Goal: Task Accomplishment & Management: Manage account settings

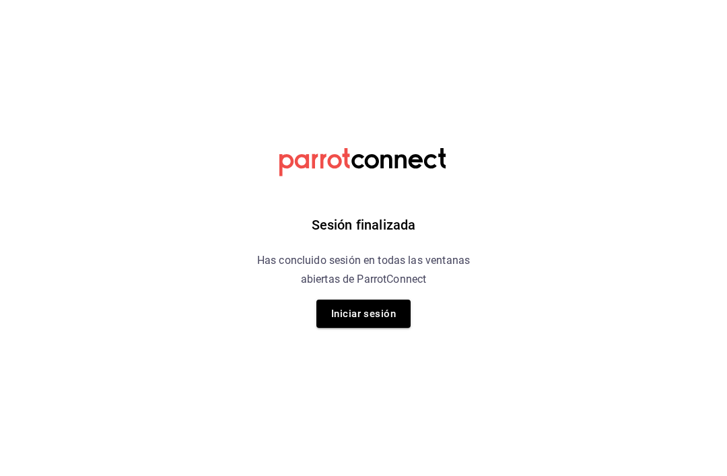
click at [390, 325] on button "Iniciar sesión" at bounding box center [364, 314] width 94 height 28
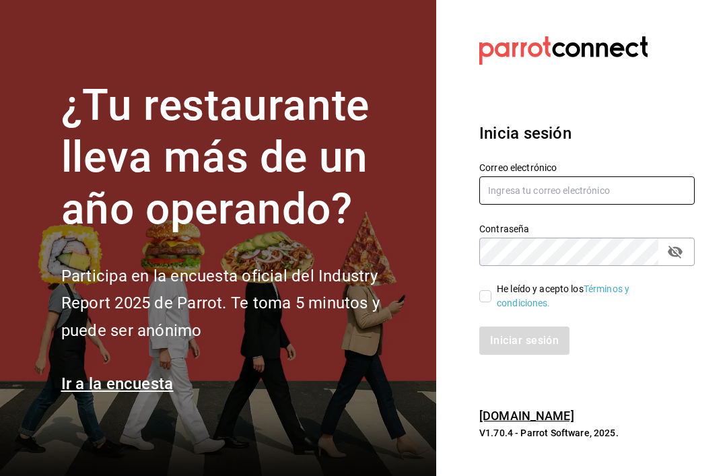
click at [625, 205] on input "text" at bounding box center [588, 190] width 216 height 28
type input "[EMAIL_ADDRESS][DOMAIN_NAME]"
click at [484, 302] on input "He leído y acepto los Términos y condiciones." at bounding box center [486, 296] width 12 height 12
checkbox input "true"
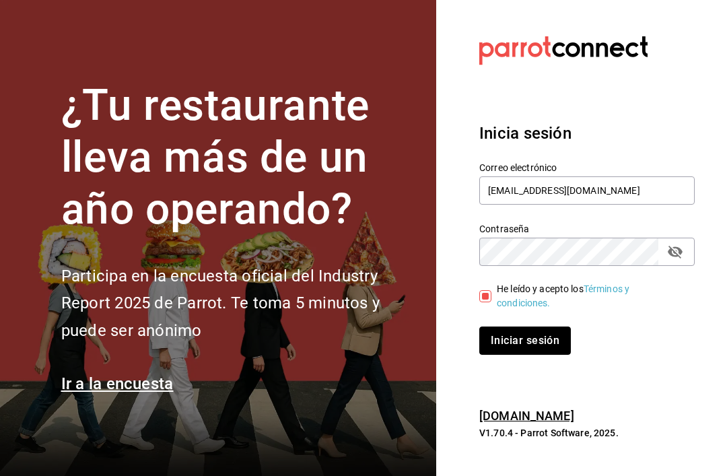
click at [527, 355] on button "Iniciar sesión" at bounding box center [526, 341] width 92 height 28
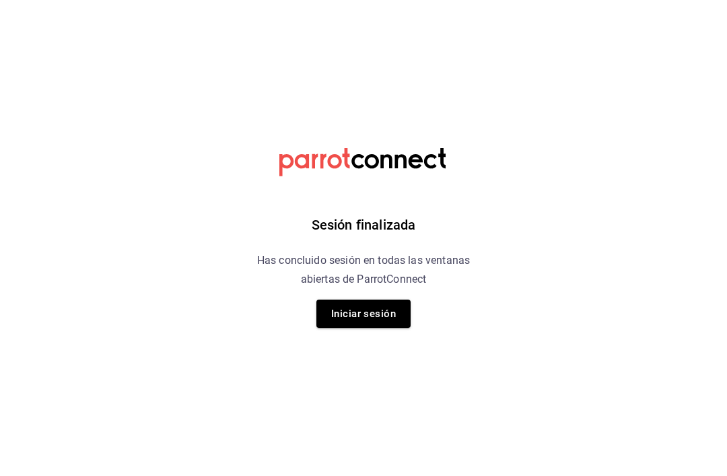
click at [388, 325] on button "Iniciar sesión" at bounding box center [364, 314] width 94 height 28
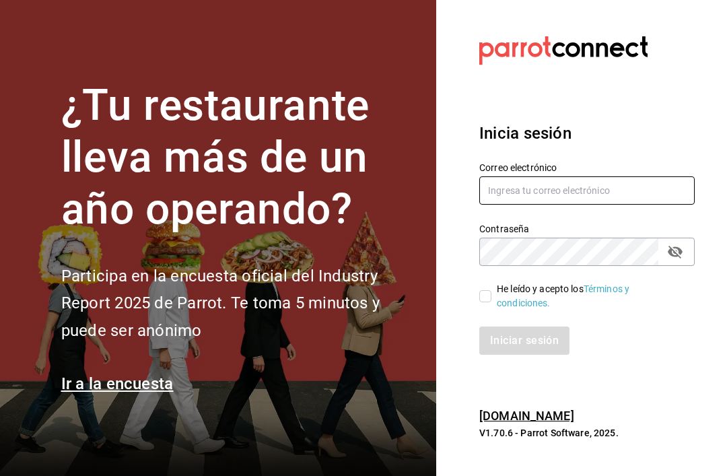
click at [608, 205] on input "text" at bounding box center [588, 190] width 216 height 28
type input "itmedgar@gmail.com"
click at [492, 309] on span "He leído y acepto los Términos y condiciones." at bounding box center [588, 296] width 193 height 28
click at [492, 302] on input "He leído y acepto los Términos y condiciones." at bounding box center [486, 296] width 12 height 12
checkbox input "true"
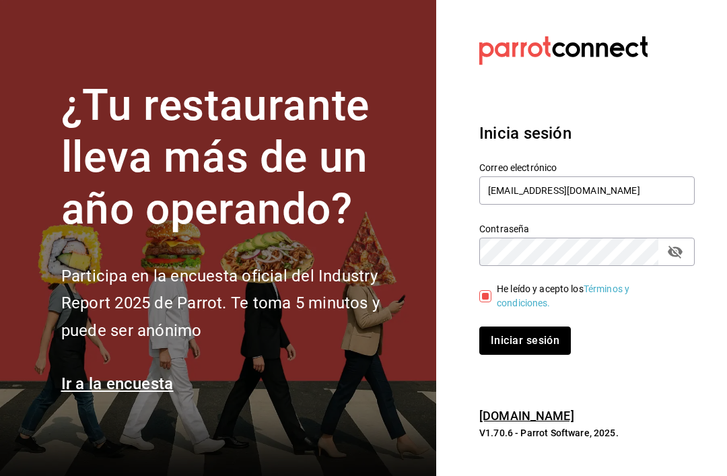
click at [523, 355] on button "Iniciar sesión" at bounding box center [526, 341] width 92 height 28
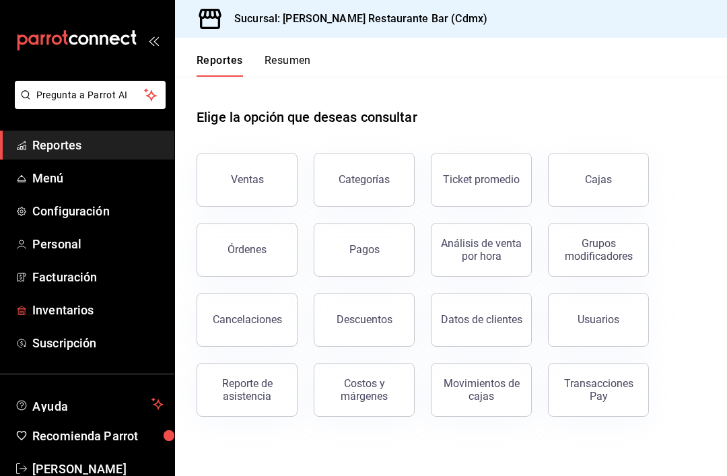
click at [105, 313] on span "Inventarios" at bounding box center [97, 310] width 131 height 18
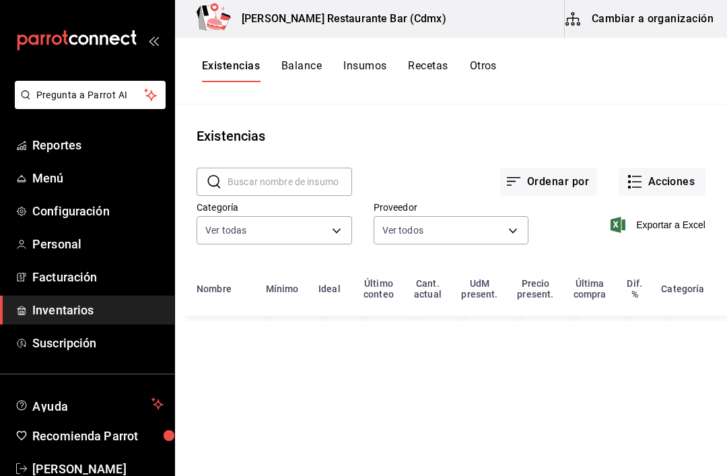
click at [667, 187] on button "Acciones" at bounding box center [662, 182] width 87 height 28
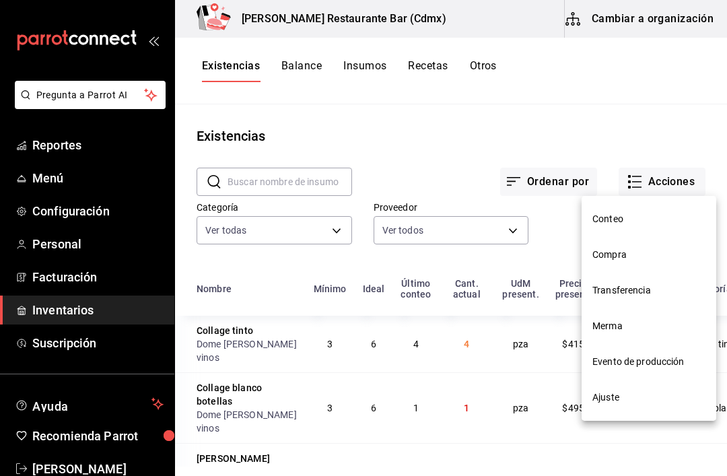
click at [644, 262] on li "Compra" at bounding box center [649, 255] width 135 height 36
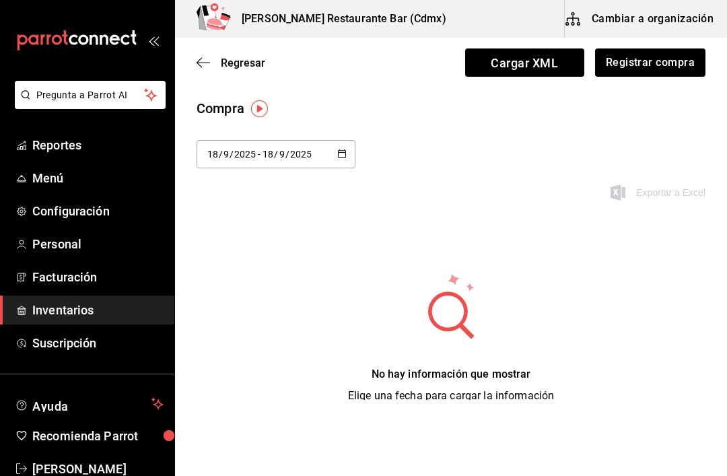
click at [339, 158] on button "button" at bounding box center [341, 154] width 9 height 11
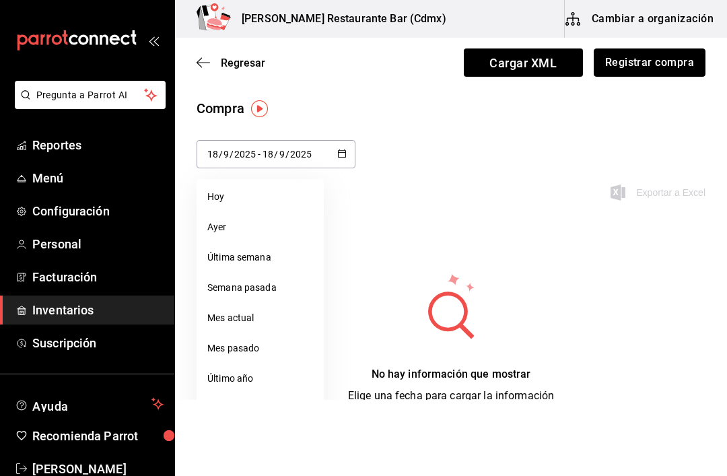
click at [680, 66] on button "Registrar compra" at bounding box center [650, 62] width 112 height 28
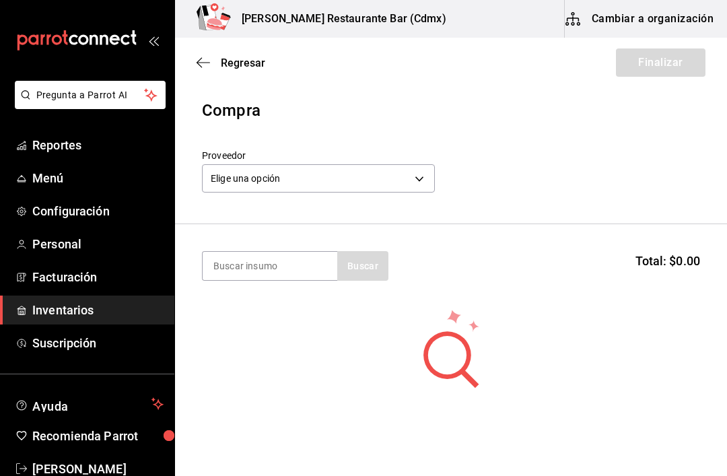
click at [418, 181] on body "Pregunta a Parrot AI Reportes Menú Configuración Personal Facturación Inventari…" at bounding box center [363, 200] width 727 height 400
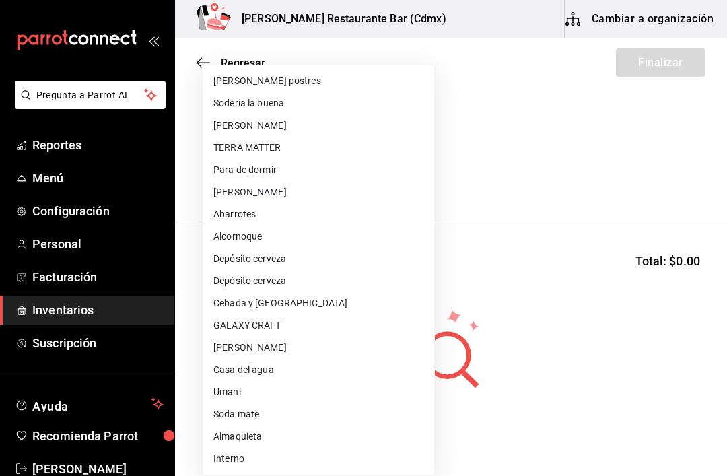
scroll to position [67, 0]
click at [298, 437] on li "Almaquieta" at bounding box center [319, 437] width 232 height 22
type input "af034000-8592-4427-b2f4-bb6dd8f067c8"
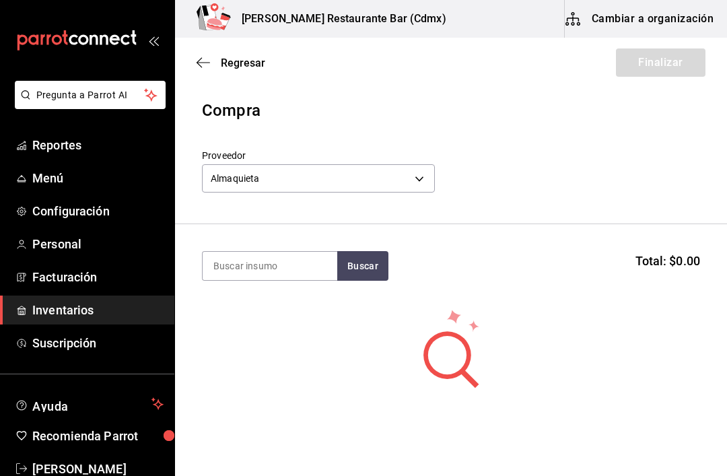
click at [295, 248] on section "Buscar Total: $0.00" at bounding box center [451, 266] width 552 height 84
click at [306, 273] on input at bounding box center [270, 266] width 135 height 28
click at [282, 254] on input at bounding box center [270, 266] width 135 height 28
click at [288, 255] on input at bounding box center [270, 266] width 135 height 28
click at [292, 280] on input at bounding box center [270, 266] width 135 height 28
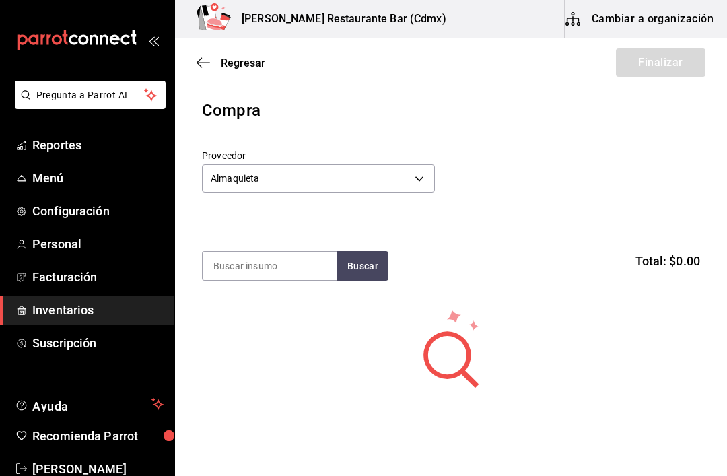
click at [280, 262] on input at bounding box center [270, 266] width 135 height 28
type input "Alma"
click at [296, 319] on div "Botella - Almaquieta" at bounding box center [257, 320] width 86 height 14
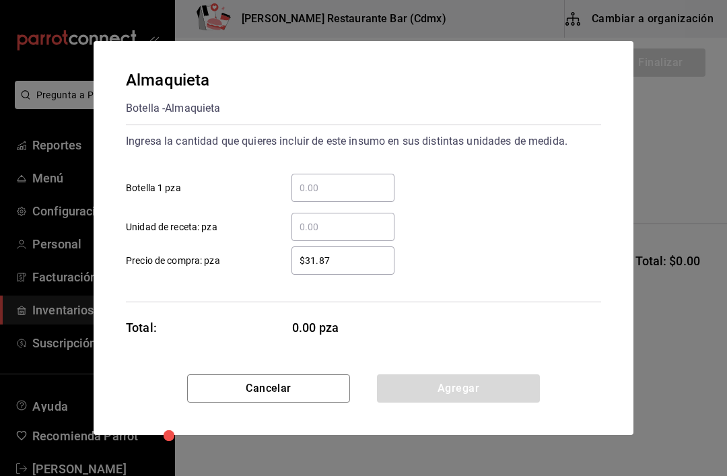
click at [349, 195] on input "​ Botella 1 pza" at bounding box center [343, 188] width 103 height 16
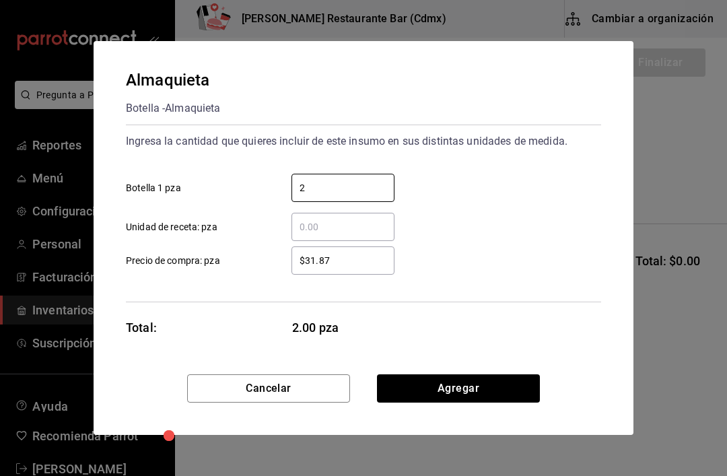
type input "24"
click at [488, 389] on button "Agregar" at bounding box center [458, 389] width 163 height 28
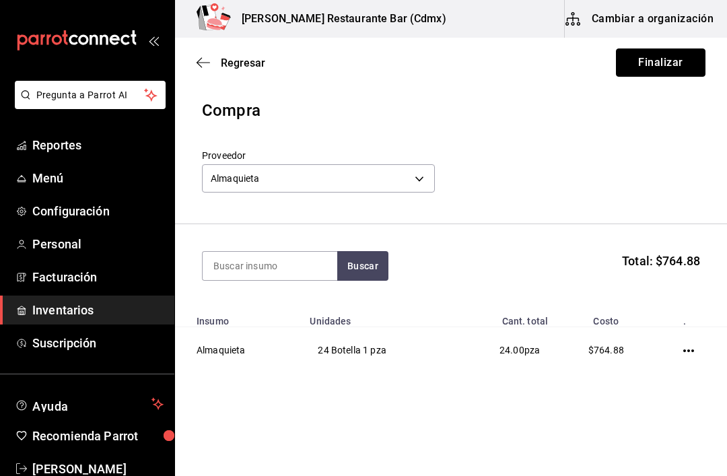
click at [672, 65] on button "Finalizar" at bounding box center [661, 62] width 90 height 28
